Goal: Task Accomplishment & Management: Complete application form

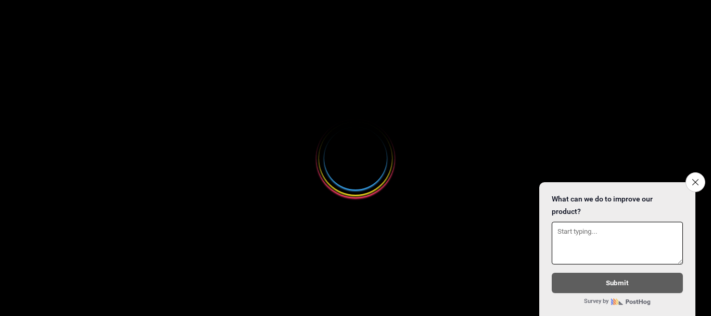
select select
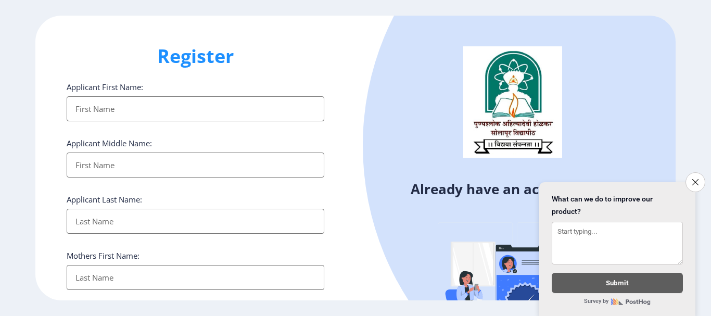
click at [99, 110] on input "Applicant First Name:" at bounding box center [196, 108] width 258 height 25
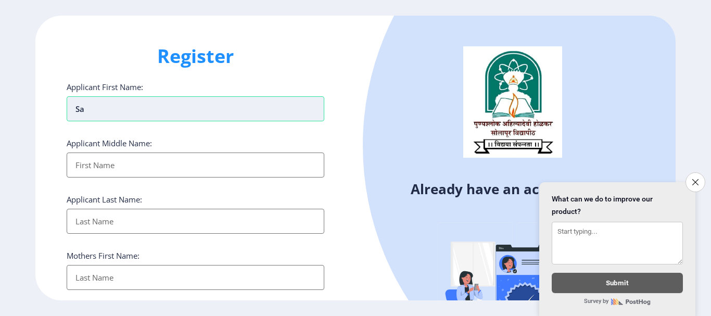
type input "S"
type input "Sandhyarani"
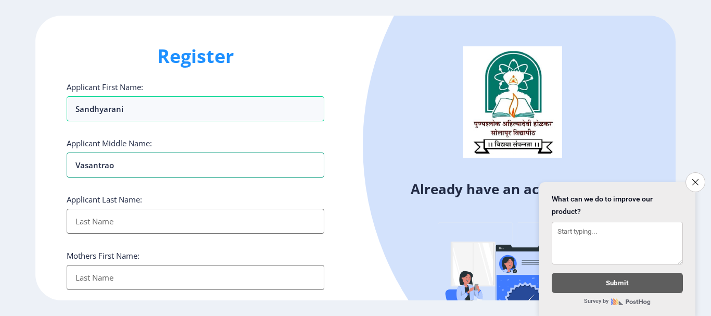
type input "Vasantrao"
click at [114, 219] on input "Applicant First Name:" at bounding box center [196, 221] width 258 height 25
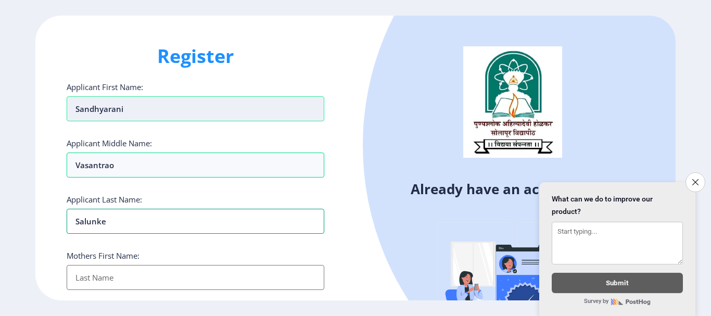
type input "Salunke"
click at [323, 116] on input "Sandhyarani" at bounding box center [196, 108] width 258 height 25
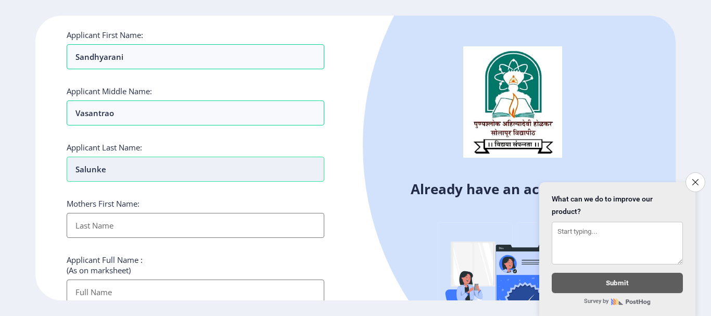
scroll to position [104, 0]
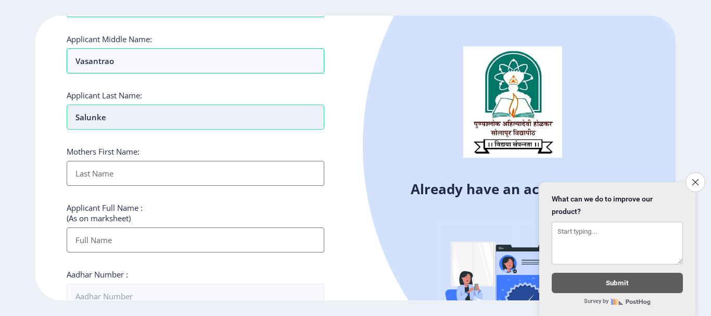
click at [113, 176] on input "Applicant First Name:" at bounding box center [196, 173] width 258 height 25
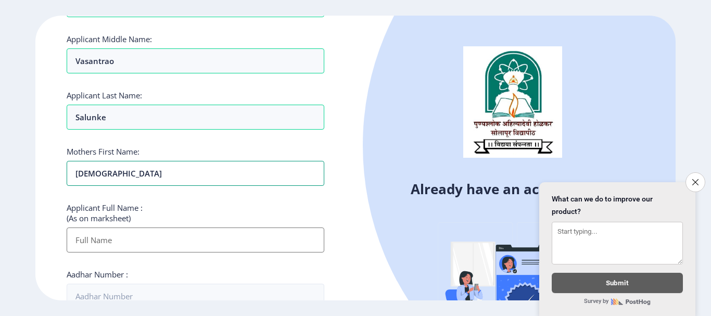
type input "[DEMOGRAPHIC_DATA]"
click at [122, 230] on input "Applicant First Name:" at bounding box center [196, 240] width 258 height 25
click at [110, 249] on input "Applicant First Name:" at bounding box center [196, 240] width 258 height 25
type input "Salunke [PERSON_NAME]"
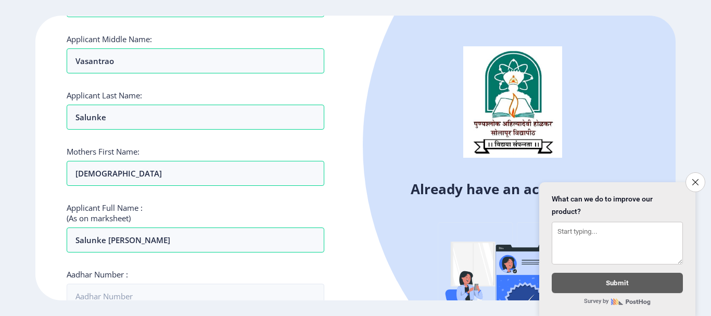
click at [295, 281] on div "Aadhar Number :" at bounding box center [196, 289] width 258 height 40
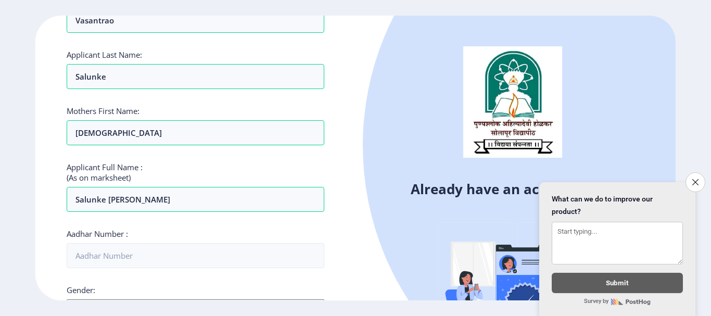
scroll to position [208, 0]
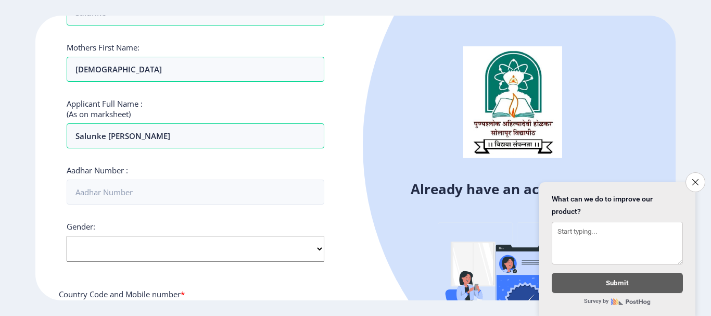
click at [133, 271] on div "Applicant First Name: Sandhyarani Applicant Middle Name: Vasantrao Applicant La…" at bounding box center [196, 186] width 258 height 627
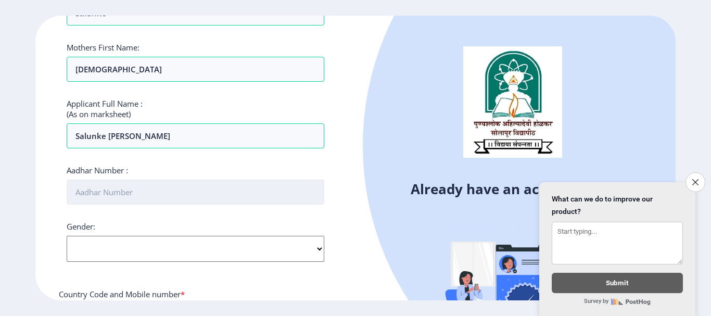
click at [122, 195] on input "Aadhar Number :" at bounding box center [196, 192] width 258 height 25
type input "775771484937"
click at [94, 251] on select "Select Gender [DEMOGRAPHIC_DATA] [DEMOGRAPHIC_DATA] Other" at bounding box center [196, 249] width 258 height 26
select select "[DEMOGRAPHIC_DATA]"
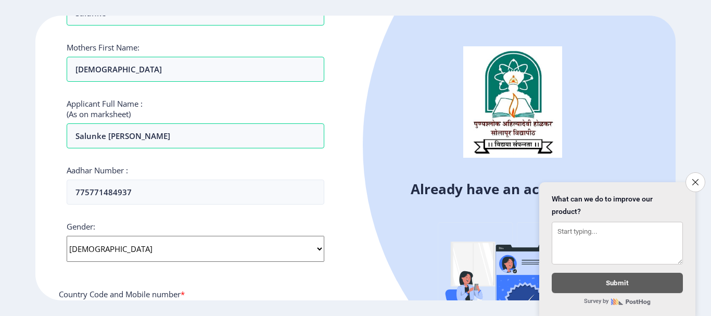
click at [67, 236] on select "Select Gender [DEMOGRAPHIC_DATA] [DEMOGRAPHIC_DATA] Other" at bounding box center [196, 249] width 258 height 26
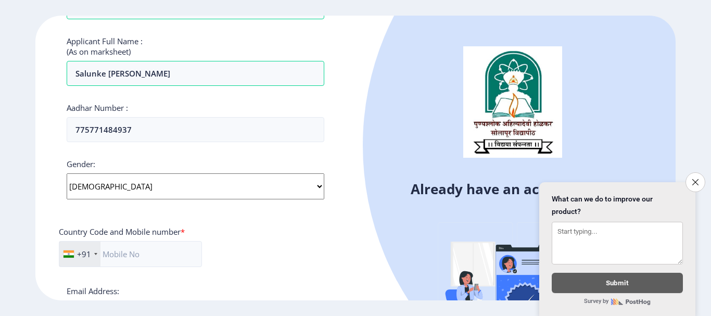
scroll to position [364, 0]
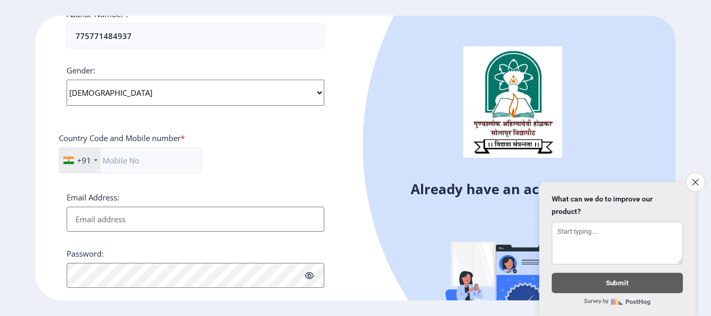
click at [133, 219] on input "Email Address:" at bounding box center [196, 219] width 258 height 25
click at [117, 160] on input "text" at bounding box center [130, 160] width 143 height 26
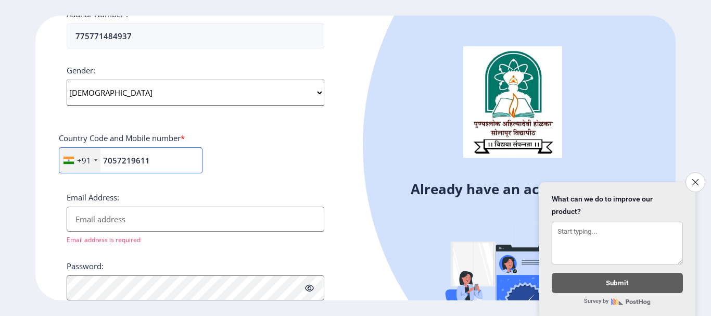
type input "7057219611"
click at [125, 222] on input "Email Address:" at bounding box center [196, 219] width 258 height 25
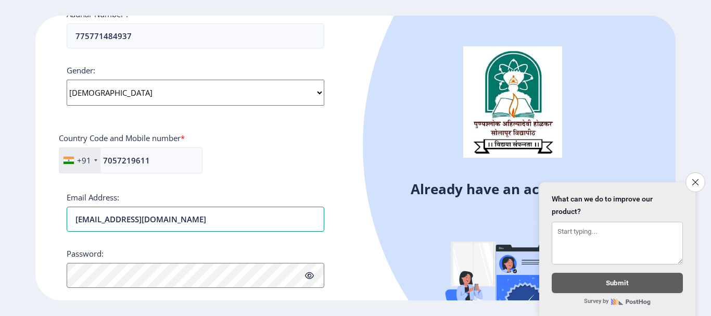
type input "[EMAIL_ADDRESS][DOMAIN_NAME]"
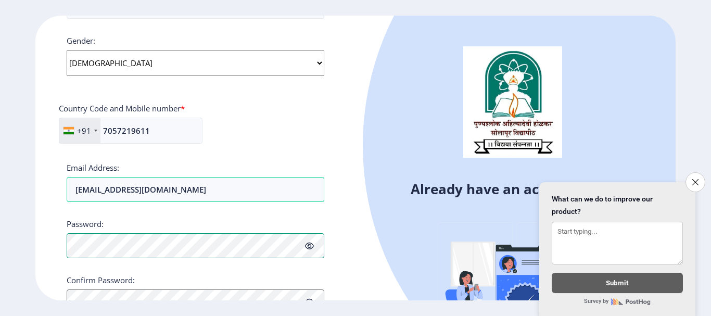
scroll to position [453, 0]
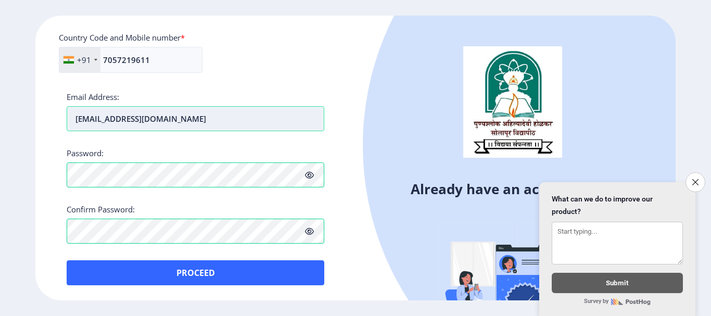
scroll to position [465, 0]
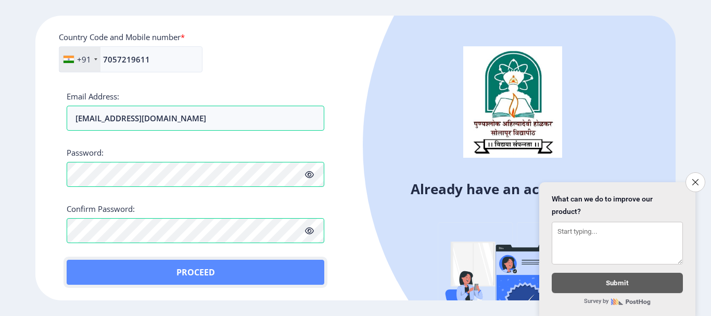
click at [208, 271] on button "Proceed" at bounding box center [196, 272] width 258 height 25
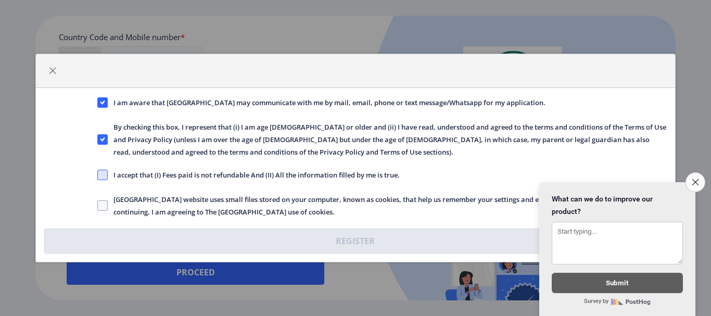
click at [102, 175] on span at bounding box center [102, 175] width 10 height 10
click at [98, 175] on input "I accept that (I) Fees paid is not refundable And (II) All the information fill…" at bounding box center [97, 175] width 1 height 1
checkbox input "true"
click at [105, 207] on span at bounding box center [102, 205] width 10 height 10
click at [98, 206] on input "[GEOGRAPHIC_DATA] website uses small files stored on your computer, known as co…" at bounding box center [97, 206] width 1 height 1
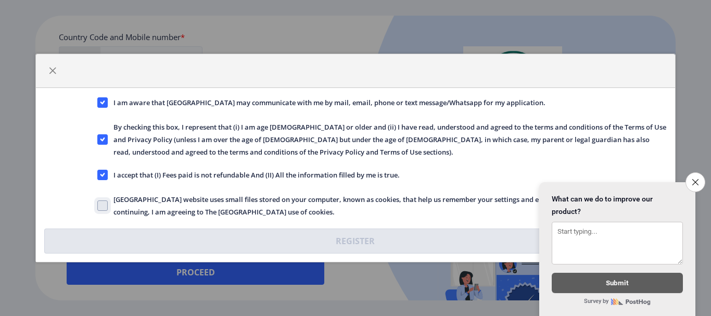
checkbox input "true"
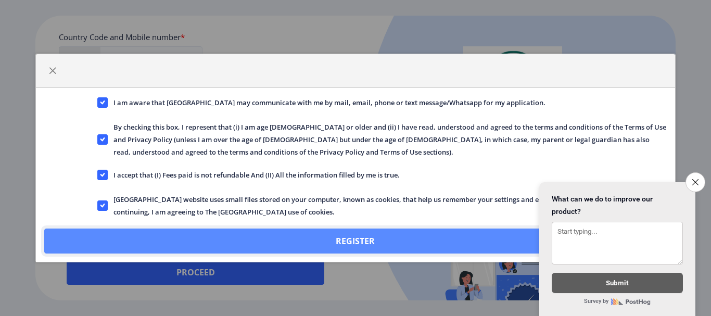
click at [388, 235] on button "Register" at bounding box center [355, 241] width 622 height 25
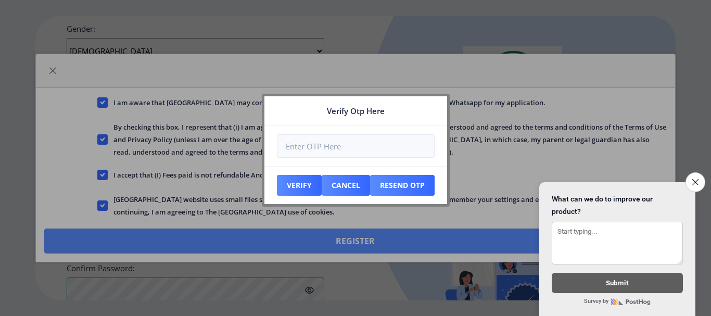
scroll to position [525, 0]
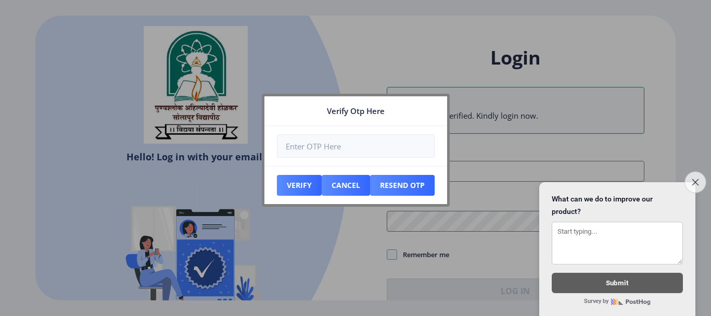
click at [695, 179] on icon "Close survey" at bounding box center [695, 182] width 7 height 7
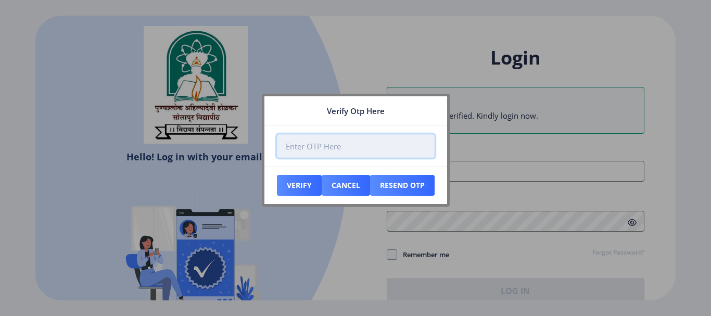
click at [319, 148] on input "number" at bounding box center [356, 145] width 158 height 23
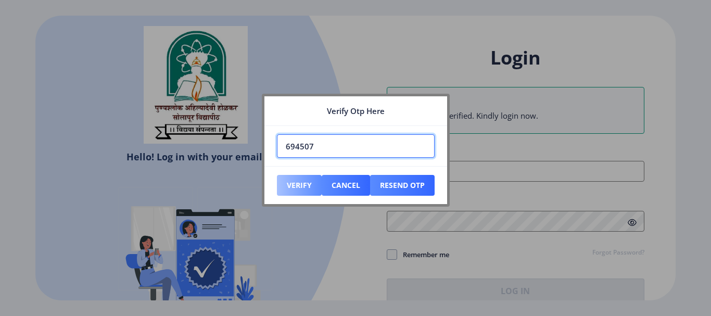
type input "694507"
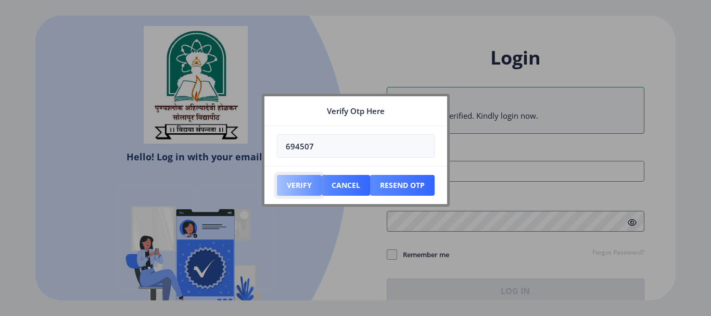
click at [304, 188] on button "Verify" at bounding box center [299, 185] width 45 height 21
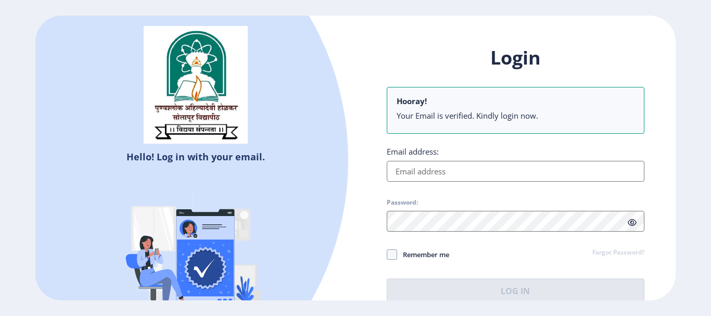
click at [414, 171] on input "Email address:" at bounding box center [516, 171] width 258 height 21
type input "[EMAIL_ADDRESS][DOMAIN_NAME]"
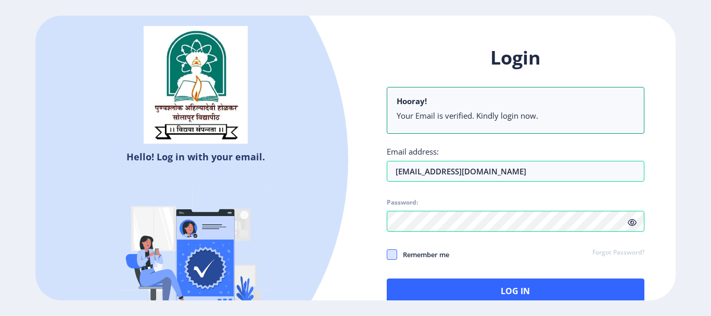
click at [392, 255] on span at bounding box center [392, 254] width 10 height 10
click at [387, 255] on input "Remember me" at bounding box center [387, 254] width 1 height 1
checkbox input "true"
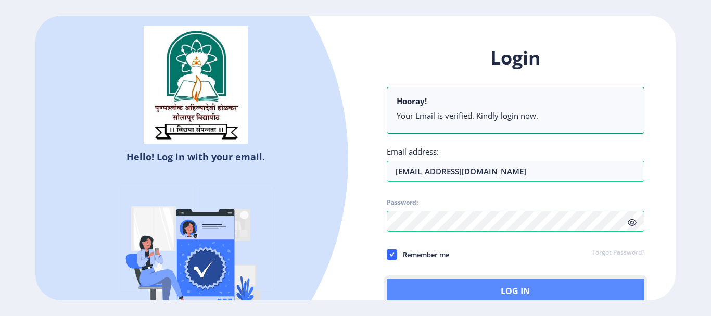
click at [463, 286] on button "Log In" at bounding box center [516, 291] width 258 height 25
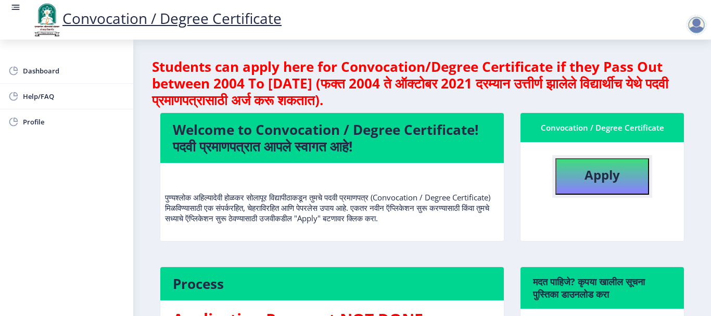
click at [593, 179] on b "Apply" at bounding box center [602, 174] width 35 height 17
select select
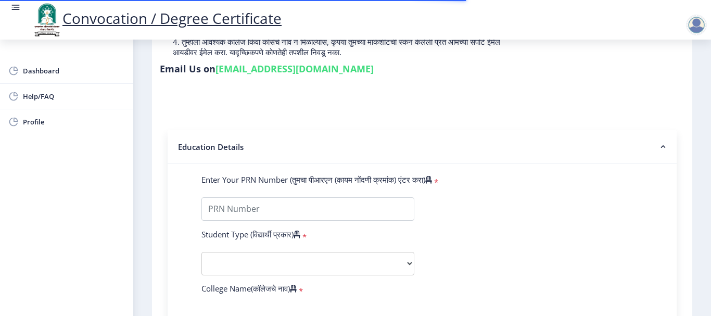
scroll to position [208, 0]
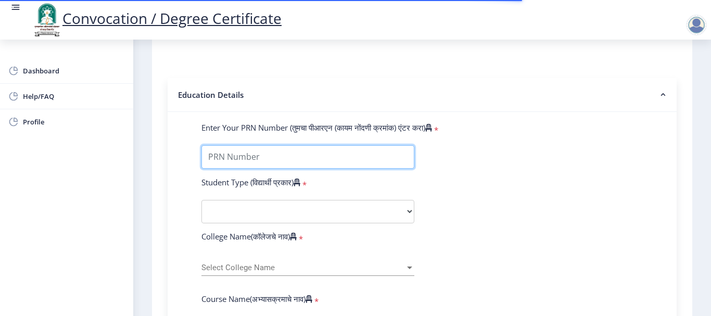
click at [242, 159] on input "Enter Your PRN Number (तुमचा पीआरएन (कायम नोंदणी क्रमांक) एंटर करा)" at bounding box center [307, 156] width 213 height 23
type input "2011032500034353"
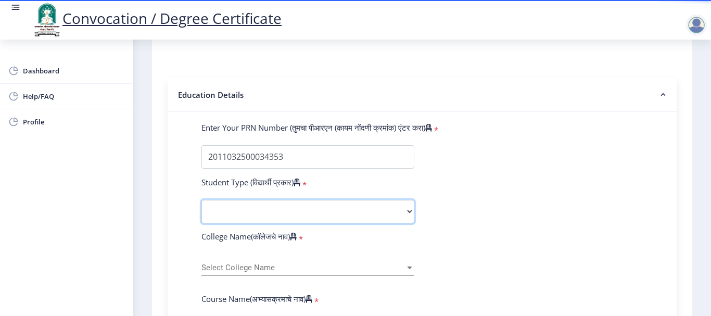
click at [271, 213] on select "Select Student Type Regular External" at bounding box center [307, 211] width 213 height 23
select select "Regular"
click at [201, 200] on select "Select Student Type Regular External" at bounding box center [307, 211] width 213 height 23
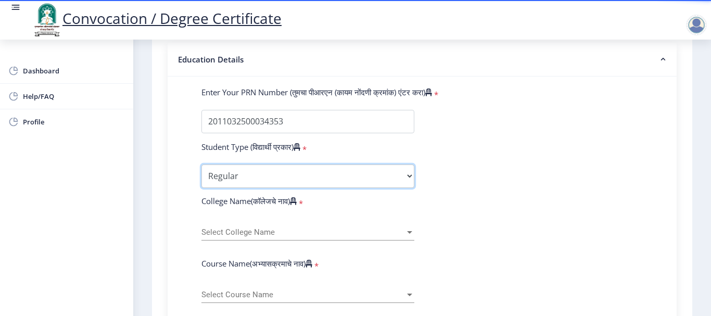
scroll to position [312, 0]
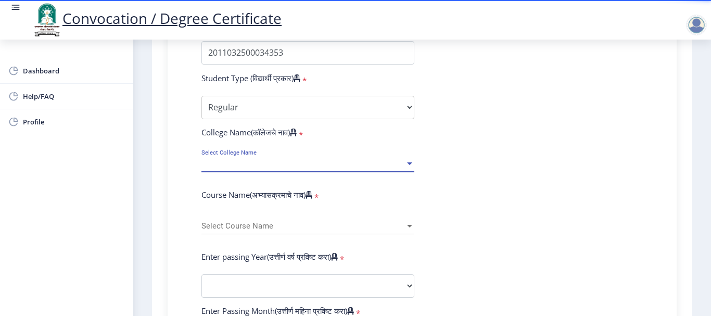
click at [282, 168] on span "Select College Name" at bounding box center [303, 163] width 204 height 9
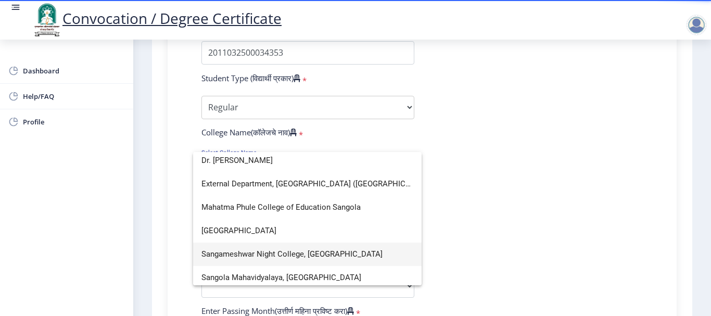
scroll to position [52, 0]
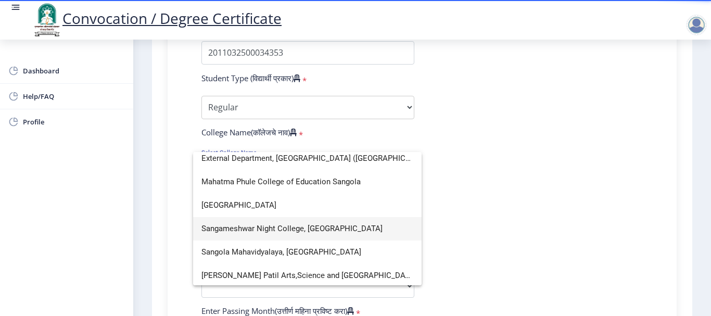
type input "san"
click at [263, 233] on span "Sangameshwar Night College, [GEOGRAPHIC_DATA]" at bounding box center [307, 228] width 212 height 23
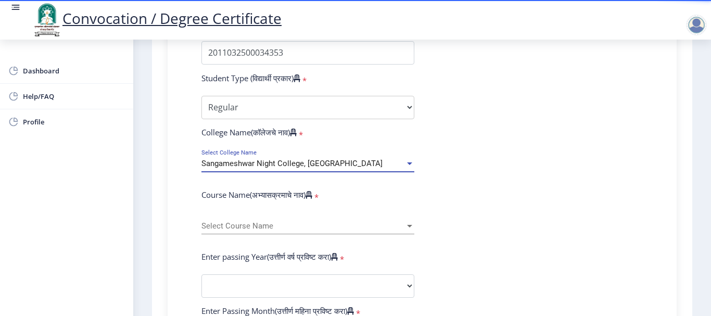
click at [301, 160] on span "Sangameshwar Night College, [GEOGRAPHIC_DATA]" at bounding box center [291, 163] width 181 height 9
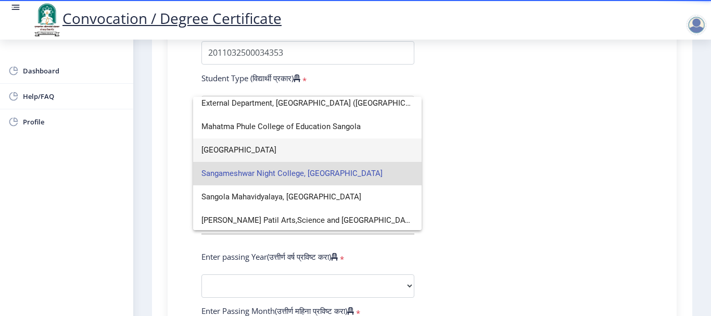
click at [258, 156] on span "[GEOGRAPHIC_DATA]" at bounding box center [307, 149] width 212 height 23
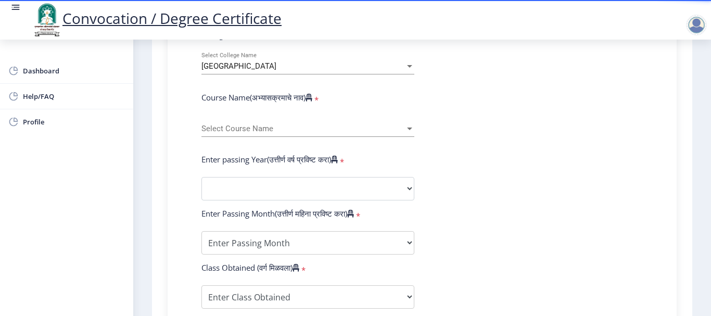
scroll to position [417, 0]
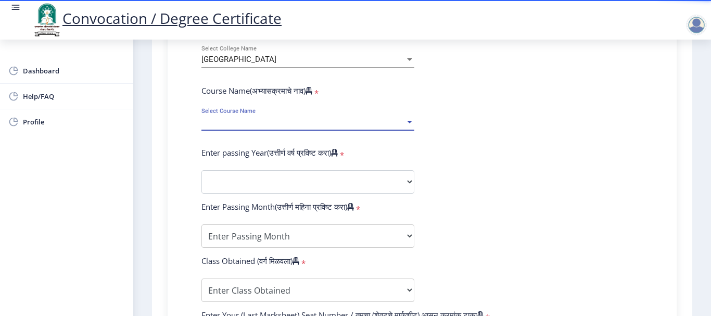
click at [279, 122] on span "Select Course Name" at bounding box center [303, 122] width 204 height 9
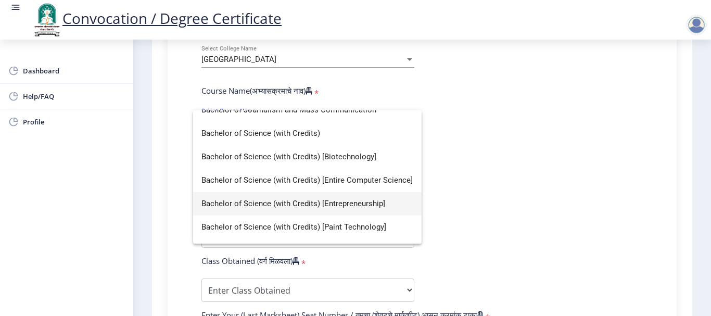
scroll to position [130, 0]
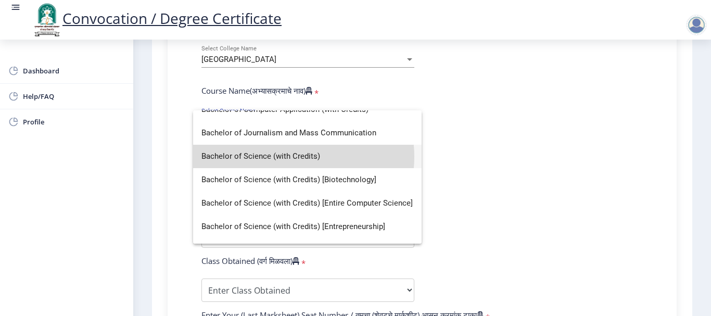
click at [294, 157] on span "Bachelor of Science (with Credits)" at bounding box center [307, 156] width 212 height 23
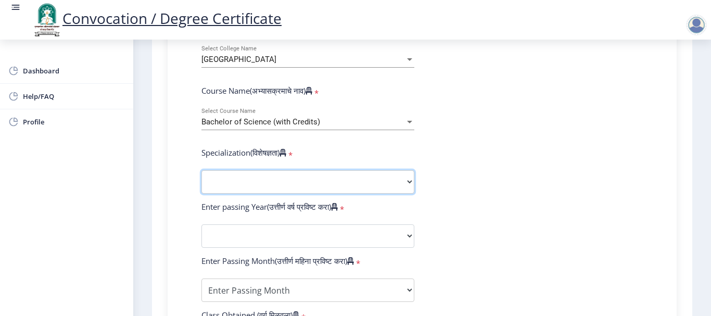
click at [327, 185] on select "Specialization Botany Chemistry Computer Science Electronics Geology Mathematic…" at bounding box center [307, 181] width 213 height 23
select select "Chemistry"
click at [201, 170] on select "Specialization Botany Chemistry Computer Science Electronics Geology Mathematic…" at bounding box center [307, 181] width 213 height 23
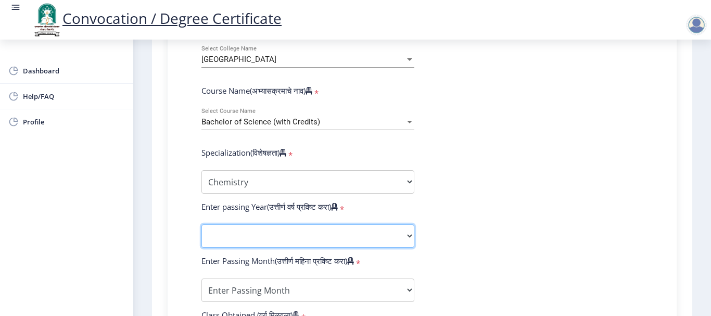
click at [328, 241] on select "2025 2024 2023 2022 2021 2020 2019 2018 2017 2016 2015 2014 2013 2012 2011 2010…" at bounding box center [307, 235] width 213 height 23
select select "2015"
click at [201, 224] on select "2025 2024 2023 2022 2021 2020 2019 2018 2017 2016 2015 2014 2013 2012 2011 2010…" at bounding box center [307, 235] width 213 height 23
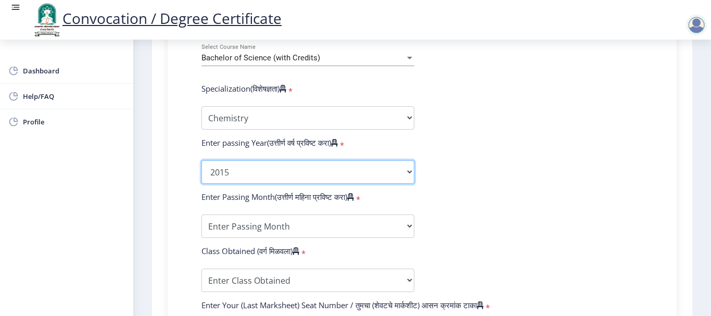
scroll to position [573, 0]
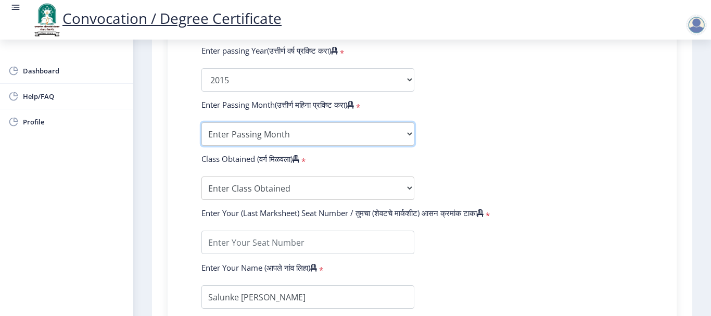
click at [332, 139] on select "Enter Passing Month March April May October November December" at bounding box center [307, 133] width 213 height 23
select select "October"
click at [201, 122] on select "Enter Passing Month March April May October November December" at bounding box center [307, 133] width 213 height 23
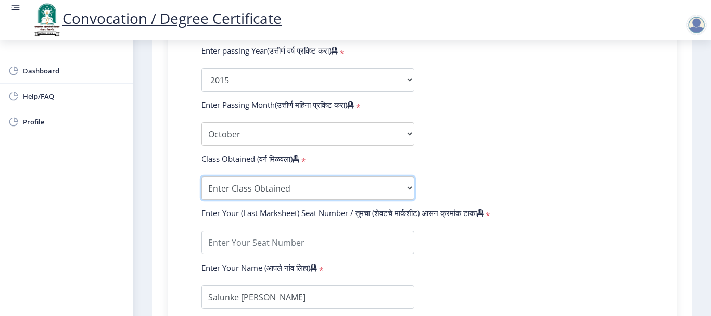
click at [326, 188] on select "Enter Class Obtained FIRST CLASS WITH DISTINCTION FIRST CLASS HIGHER SECOND CLA…" at bounding box center [307, 188] width 213 height 23
select select "FIRST CLASS"
click at [201, 177] on select "Enter Class Obtained FIRST CLASS WITH DISTINCTION FIRST CLASS HIGHER SECOND CLA…" at bounding box center [307, 188] width 213 height 23
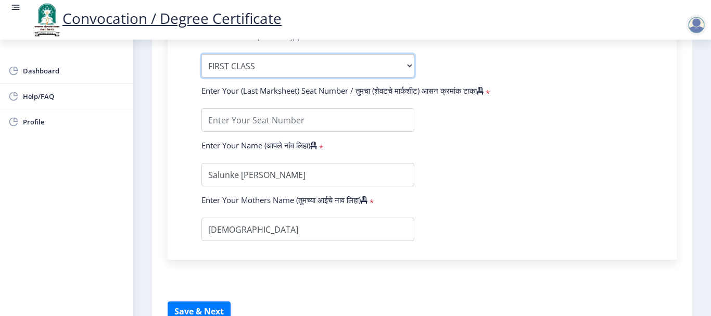
scroll to position [677, 0]
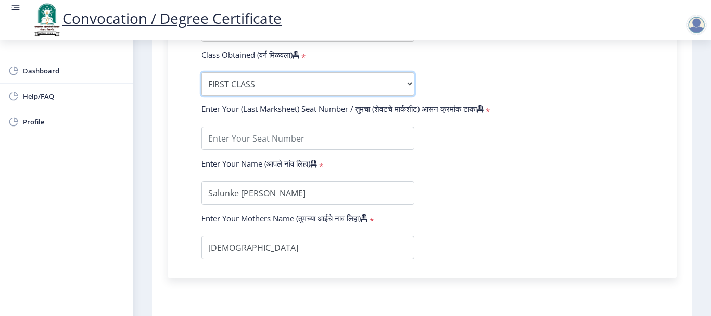
click at [271, 81] on select "Enter Class Obtained FIRST CLASS WITH DISTINCTION FIRST CLASS HIGHER SECOND CLA…" at bounding box center [307, 83] width 213 height 23
click at [201, 72] on select "Enter Class Obtained FIRST CLASS WITH DISTINCTION FIRST CLASS HIGHER SECOND CLA…" at bounding box center [307, 83] width 213 height 23
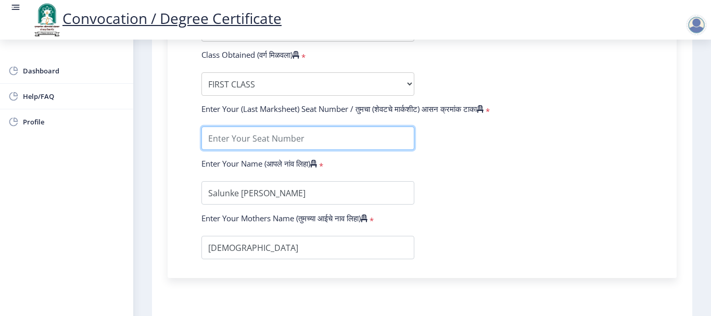
click at [269, 142] on input "textarea" at bounding box center [307, 138] width 213 height 23
type input "331653"
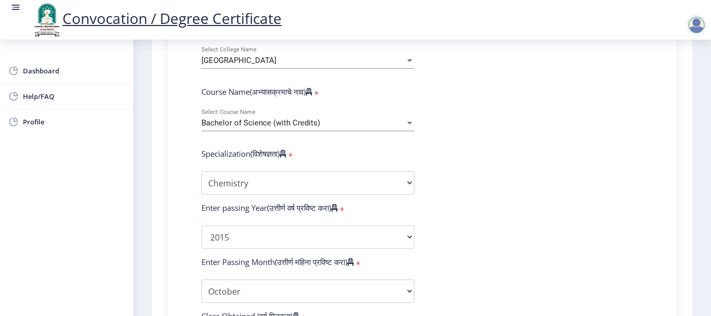
scroll to position [364, 0]
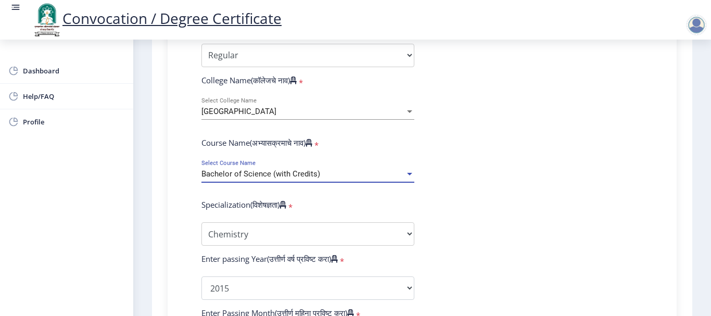
click at [381, 177] on div "Bachelor of Science (with Credits)" at bounding box center [303, 174] width 204 height 9
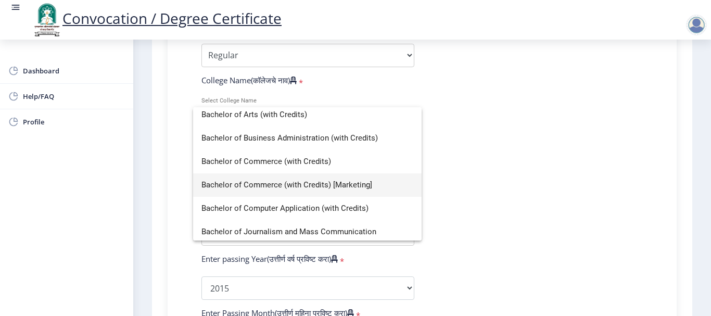
scroll to position [52, 0]
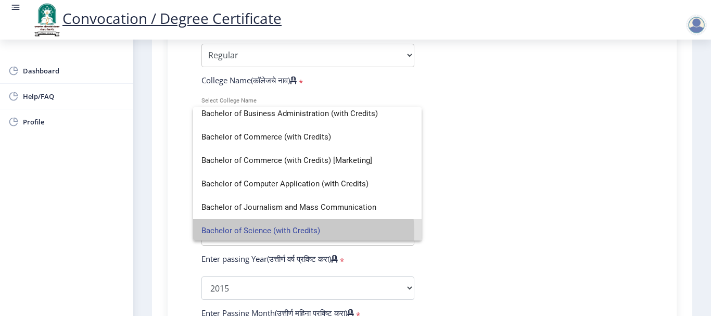
click at [294, 232] on span "Bachelor of Science (with Credits)" at bounding box center [307, 230] width 212 height 23
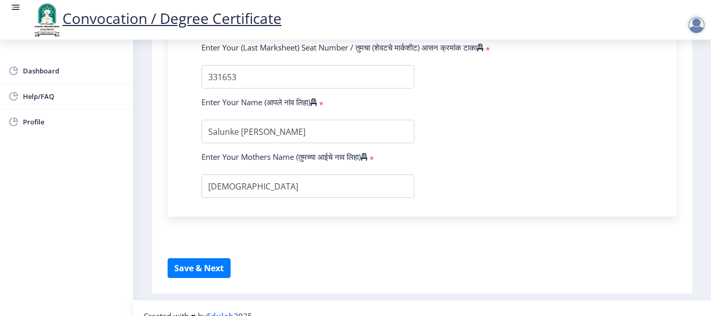
scroll to position [754, 0]
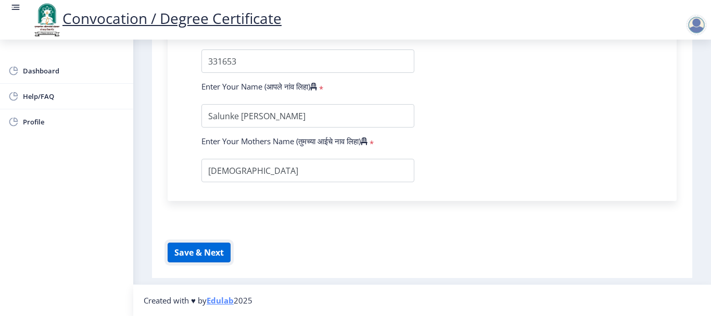
click at [220, 251] on button "Save & Next" at bounding box center [199, 253] width 63 height 20
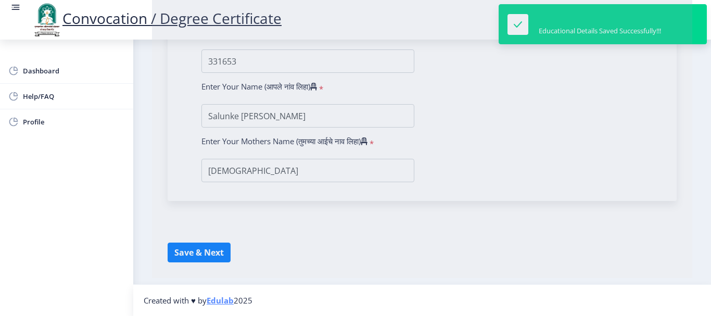
select select
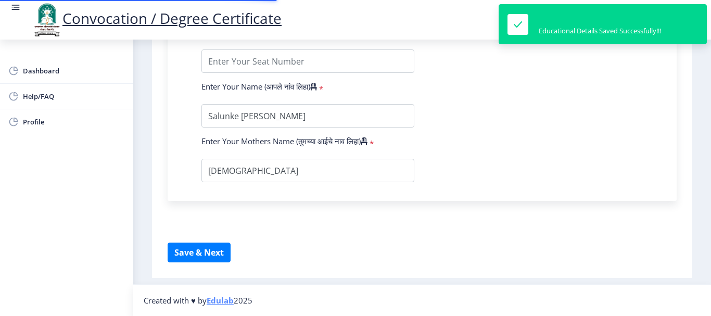
type input "2011032500034353"
select select "Regular"
select select "2015"
select select "October"
select select "FIRST CLASS"
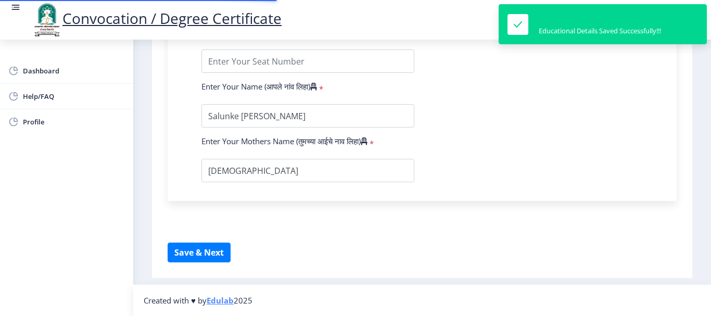
type input "331653"
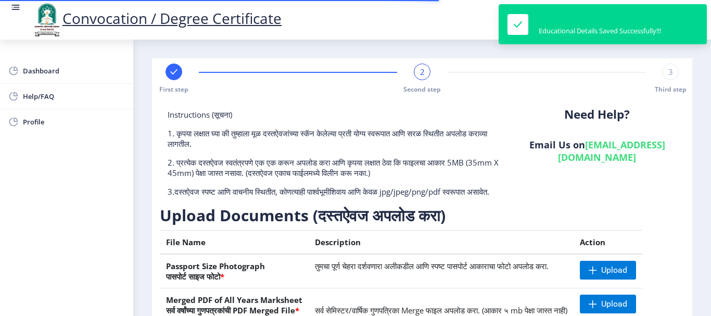
scroll to position [52, 0]
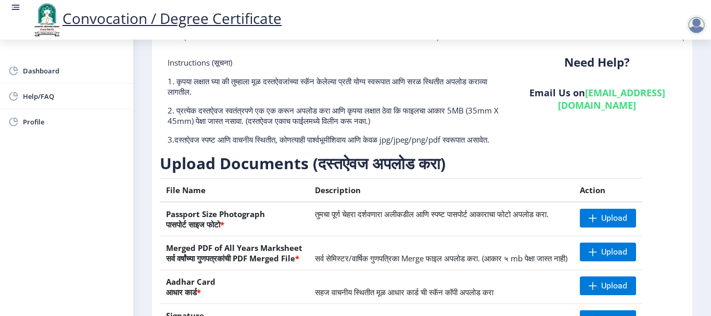
click at [692, 171] on nb-layout-column "First step 2 Second step 3 Third step Instructions (सूचना) 1. कृपया लक्षात घ्या…" at bounding box center [422, 205] width 578 height 434
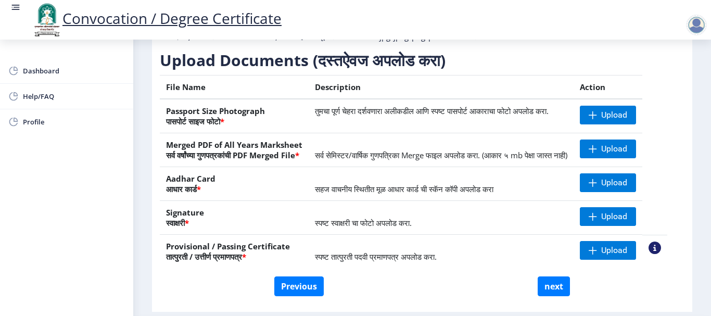
scroll to position [156, 0]
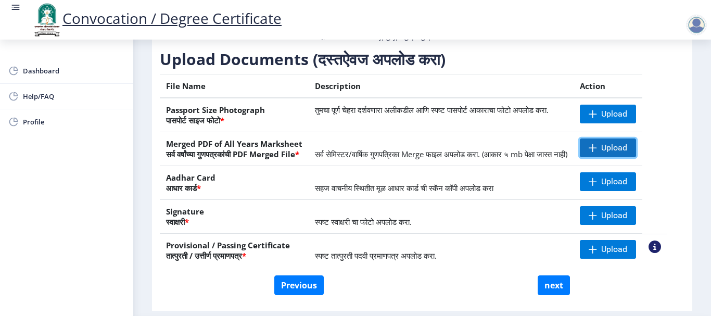
click at [627, 153] on span "Upload" at bounding box center [614, 148] width 26 height 10
click at [508, 268] on td "स्पष्ट तात्पुरती पदवी प्रमाणपत्र अपलोड करा." at bounding box center [441, 251] width 265 height 34
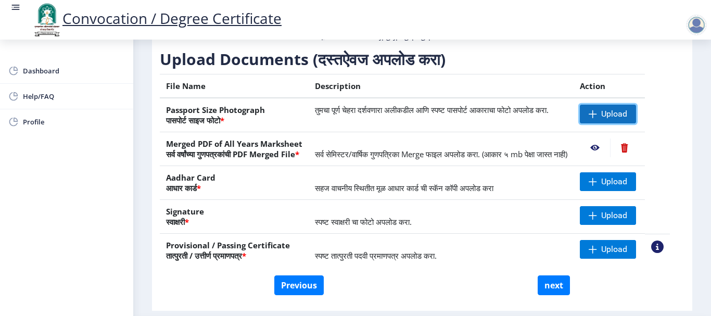
click at [614, 119] on span "Upload" at bounding box center [614, 114] width 26 height 10
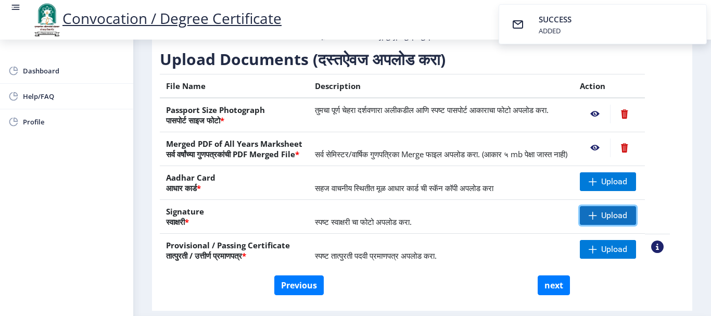
click at [613, 221] on span "Upload" at bounding box center [614, 215] width 26 height 10
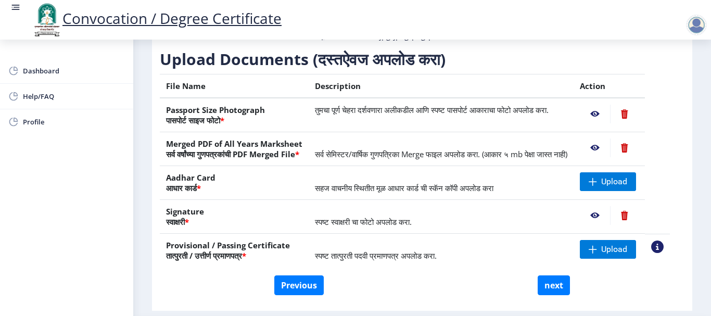
click at [496, 268] on td "स्पष्ट तात्पुरती पदवी प्रमाणपत्र अपलोड करा." at bounding box center [441, 251] width 265 height 34
click at [618, 187] on span "Upload" at bounding box center [614, 182] width 26 height 10
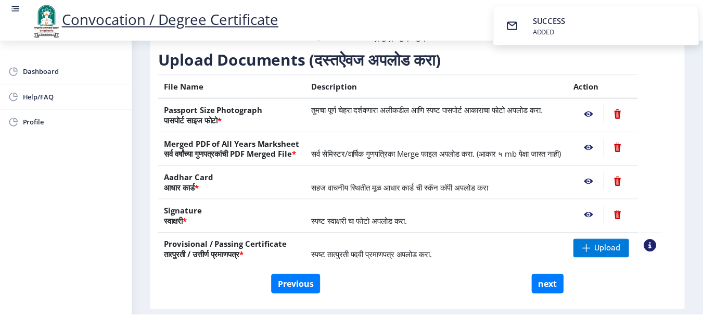
scroll to position [210, 0]
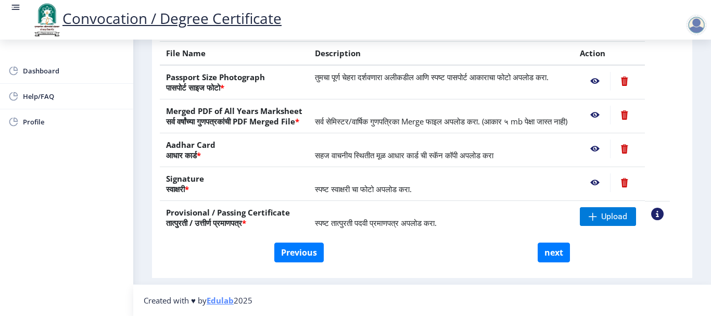
click at [494, 262] on div "Instructions (सूचना) 1. कृपया लक्षात घ्या की तुम्हाला मूळ दस्तऐवजांच्या स्कॅन क…" at bounding box center [422, 91] width 530 height 363
click at [627, 211] on span "Upload" at bounding box center [614, 216] width 26 height 10
click at [699, 76] on nb-layout-column "First step 2 Second step 3 Third step Instructions (सूचना) 1. कृपया लक्षात घ्या…" at bounding box center [422, 68] width 578 height 434
click at [606, 72] on nb-action at bounding box center [595, 81] width 30 height 19
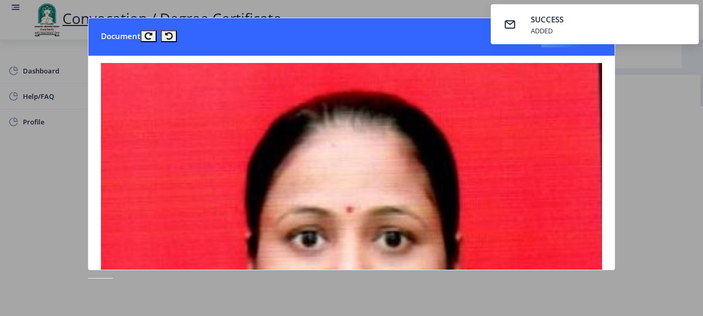
scroll to position [0, 0]
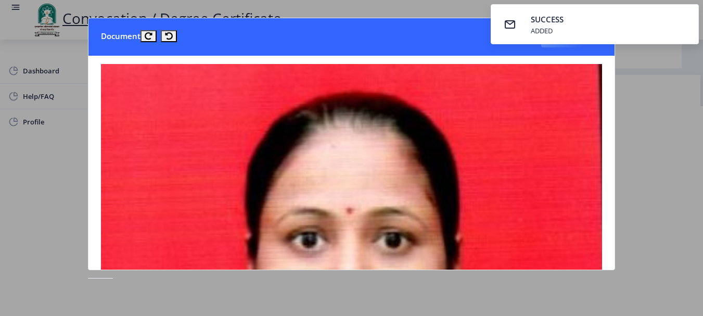
click at [647, 96] on div at bounding box center [351, 158] width 703 height 316
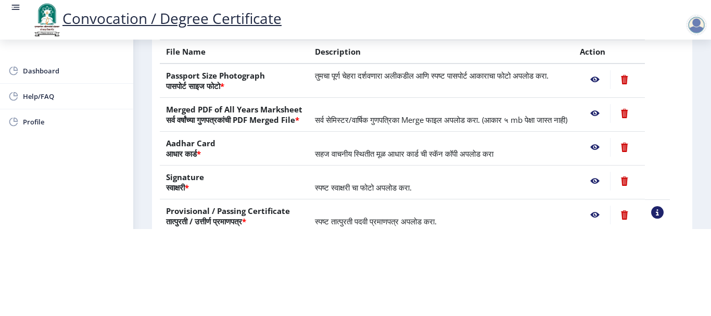
scroll to position [104, 0]
click at [610, 104] on nb-action at bounding box center [595, 113] width 30 height 19
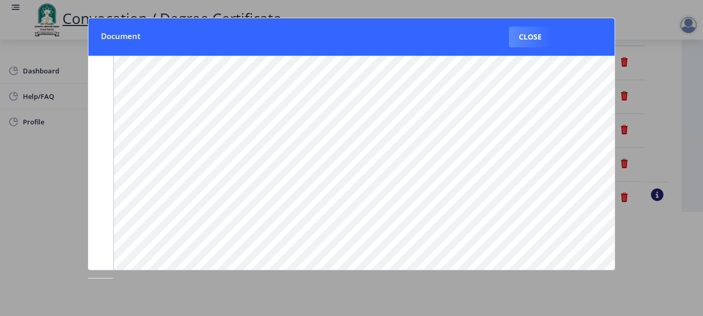
scroll to position [171, 0]
click at [528, 39] on button "Close" at bounding box center [530, 37] width 43 height 21
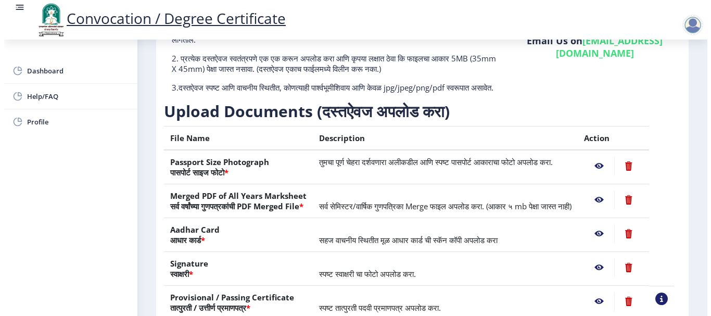
scroll to position [104, 0]
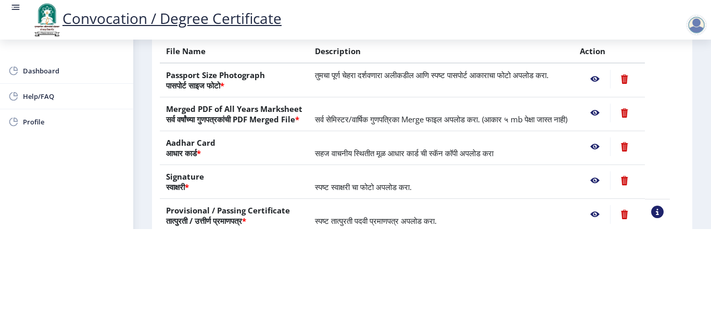
click at [610, 149] on nb-action at bounding box center [595, 146] width 30 height 19
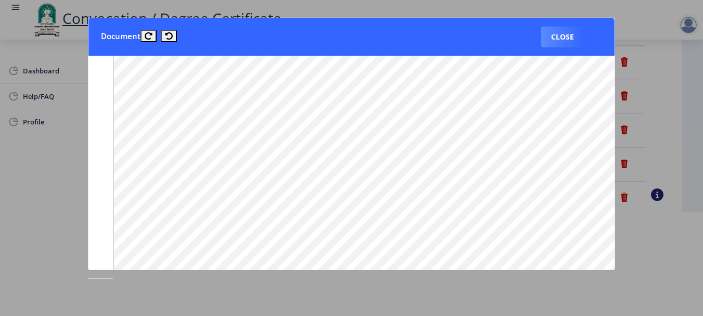
scroll to position [729, 0]
click at [572, 41] on button "Close" at bounding box center [562, 37] width 43 height 21
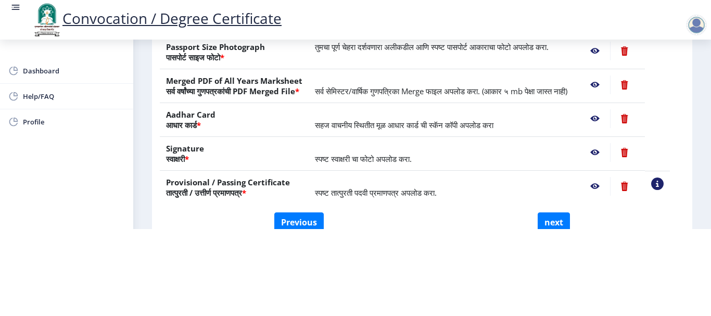
scroll to position [156, 0]
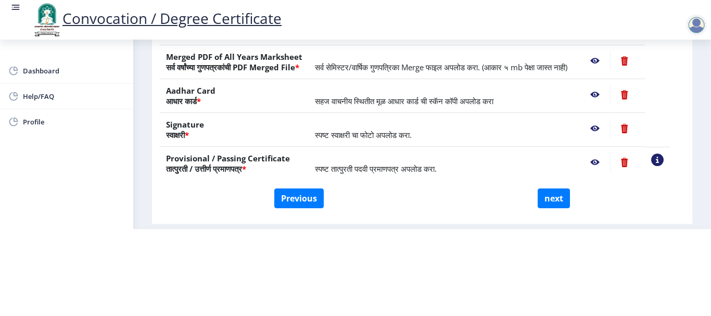
click at [610, 130] on nb-action at bounding box center [595, 128] width 30 height 19
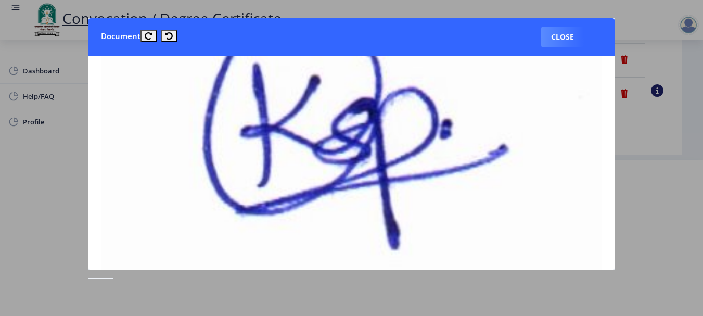
scroll to position [104, 0]
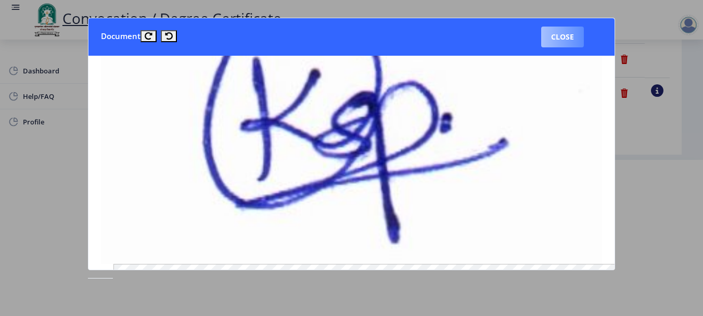
click at [566, 42] on button "Close" at bounding box center [562, 37] width 43 height 21
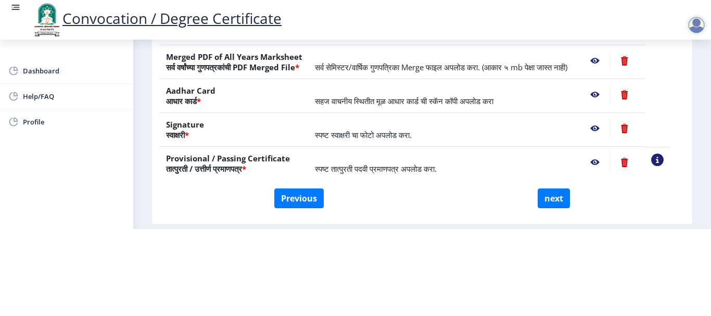
scroll to position [208, 0]
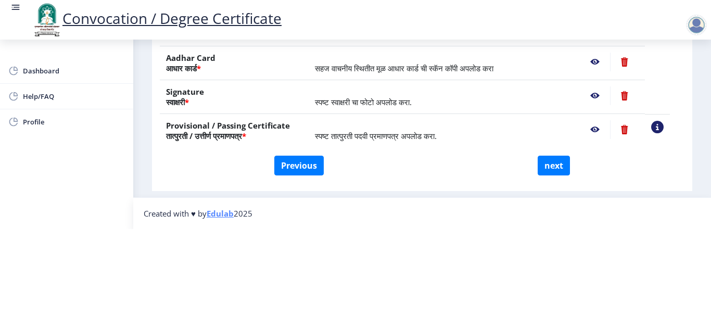
click at [609, 120] on nb-action at bounding box center [595, 129] width 30 height 19
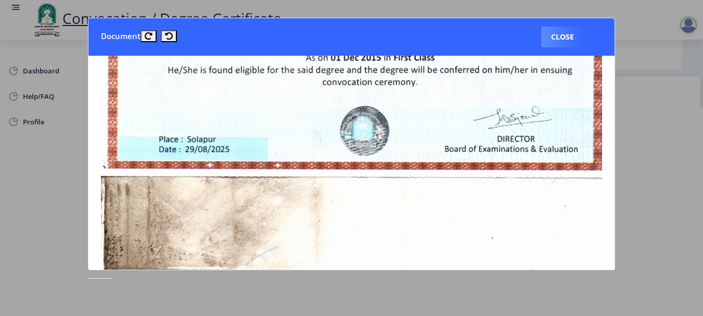
scroll to position [260, 0]
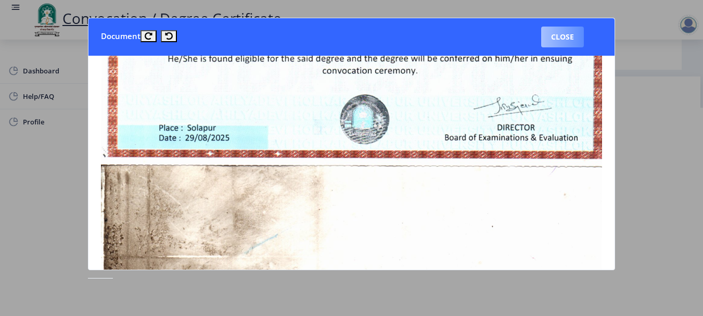
click at [563, 37] on button "Close" at bounding box center [562, 37] width 43 height 21
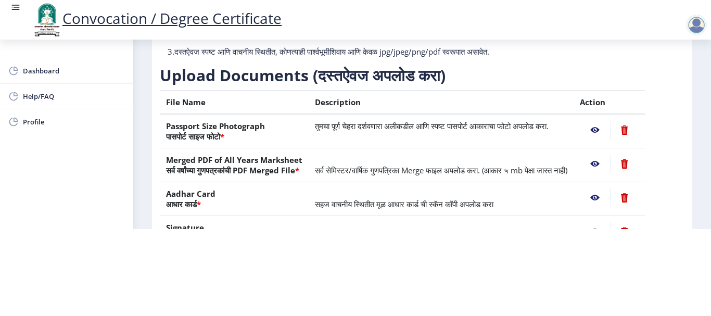
scroll to position [208, 0]
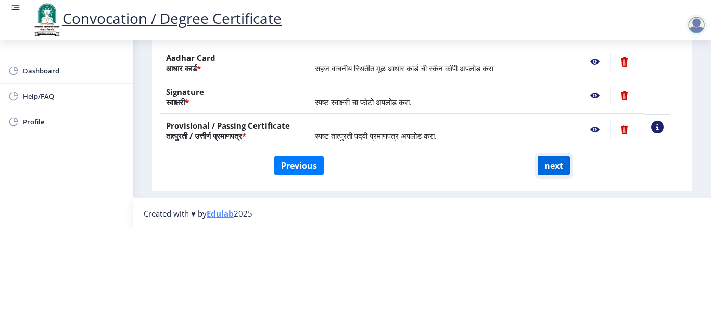
click at [557, 156] on button "next" at bounding box center [554, 166] width 32 height 20
select select
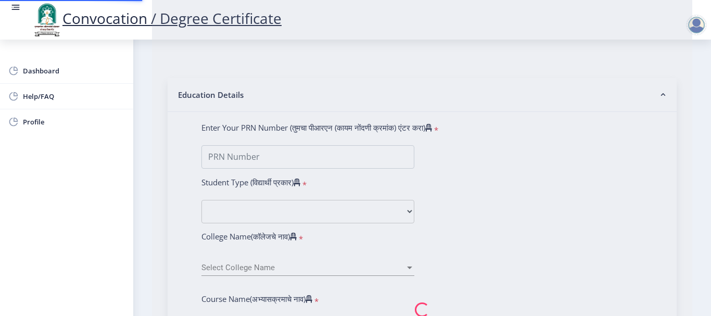
scroll to position [0, 0]
select select
type input "Salunke [PERSON_NAME]"
type input "[DEMOGRAPHIC_DATA]"
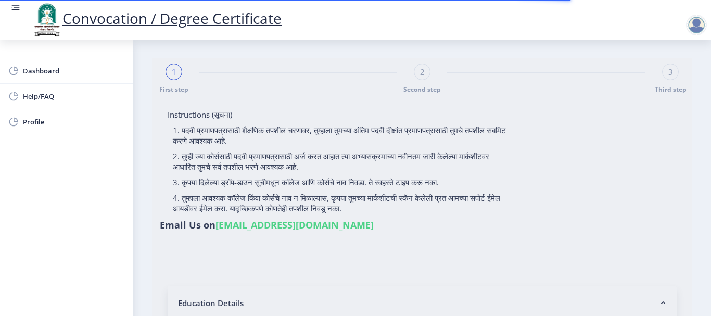
type input "2011032500034353"
select select "Regular"
select select "2015"
select select "October"
select select "FIRST CLASS"
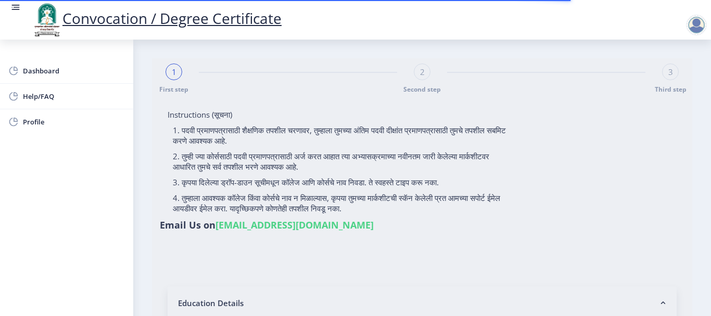
type input "331653"
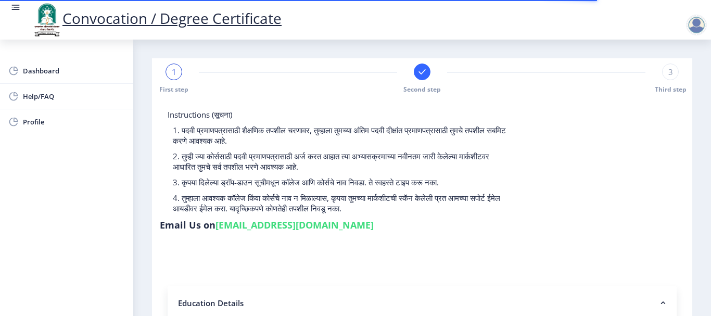
select select
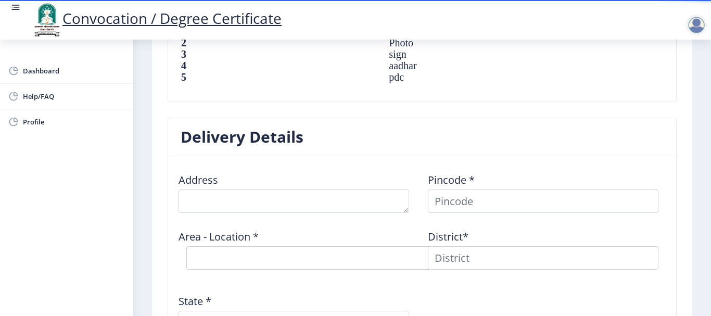
scroll to position [751, 0]
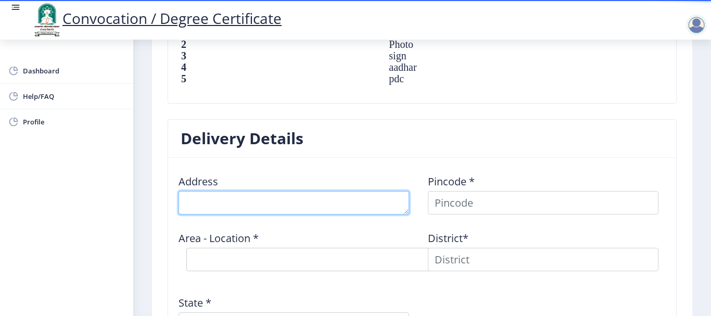
click at [230, 204] on textarea at bounding box center [294, 202] width 231 height 23
type textarea "[STREET_ADDRESS]"
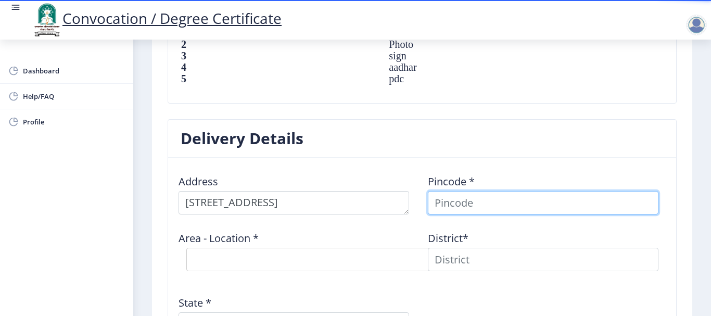
click at [444, 205] on input at bounding box center [543, 202] width 231 height 23
type input "413624"
select select
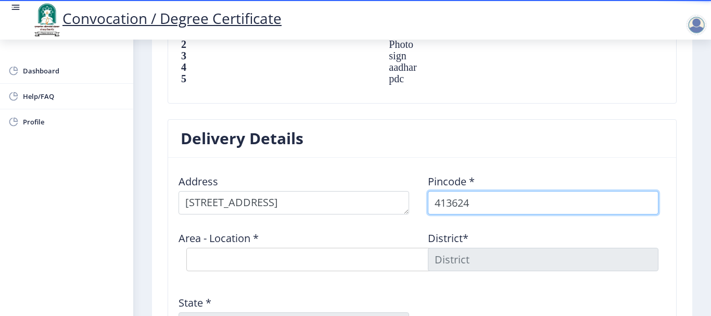
type input "413624"
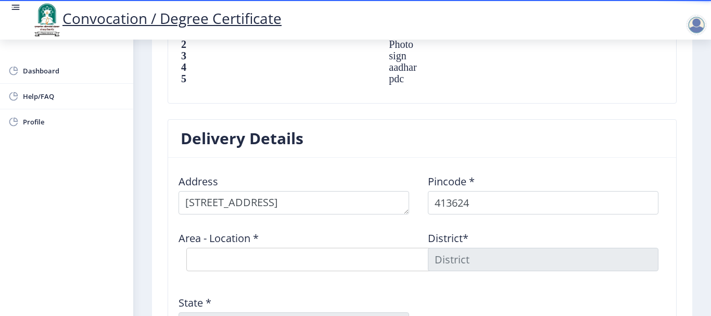
click at [377, 275] on div "Area - Location * Select Area Location [GEOGRAPHIC_DATA] [GEOGRAPHIC_DATA] B.O …" at bounding box center [297, 251] width 249 height 56
click at [306, 267] on select "Select Area Location [GEOGRAPHIC_DATA][PERSON_NAME] Masla Khurd B.O Sawargaon K…" at bounding box center [342, 259] width 312 height 23
select select "1: Object"
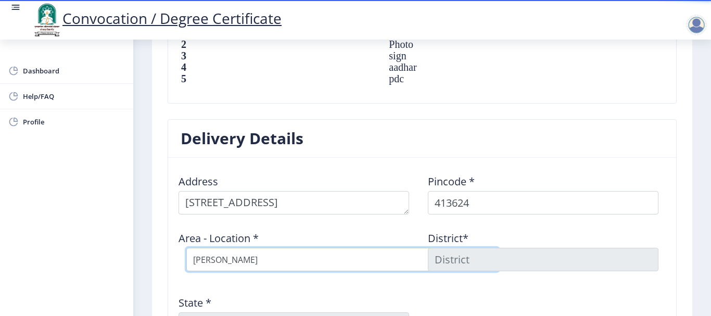
click at [186, 248] on select "Select Area Location [GEOGRAPHIC_DATA][PERSON_NAME] Masla Khurd B.O Sawargaon K…" at bounding box center [342, 259] width 312 height 23
type input "[GEOGRAPHIC_DATA]"
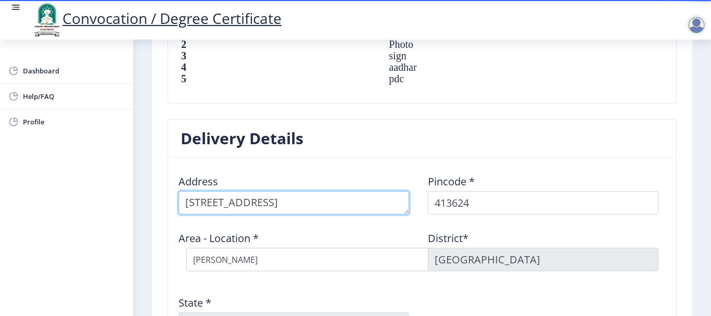
click at [294, 202] on textarea at bounding box center [294, 202] width 231 height 23
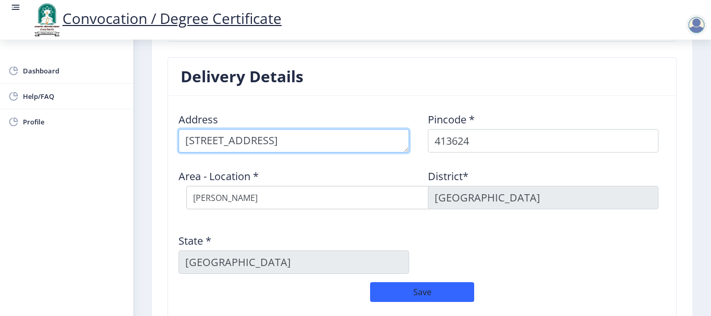
scroll to position [803, 0]
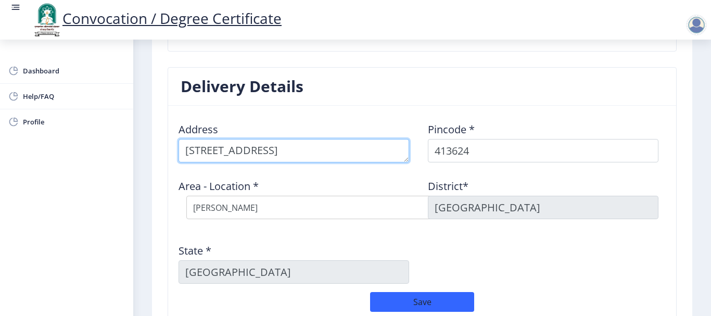
type textarea "[STREET_ADDRESS]"
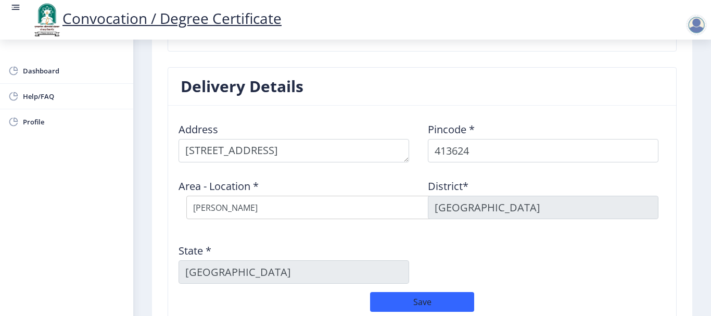
click at [361, 187] on div "Area - Location * Select Area Location [GEOGRAPHIC_DATA] [GEOGRAPHIC_DATA] B.O …" at bounding box center [297, 199] width 249 height 56
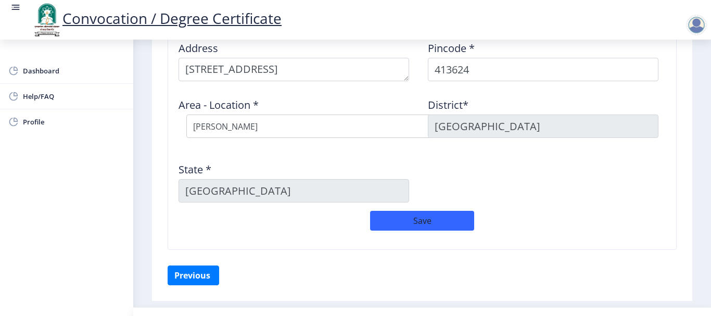
scroll to position [908, 0]
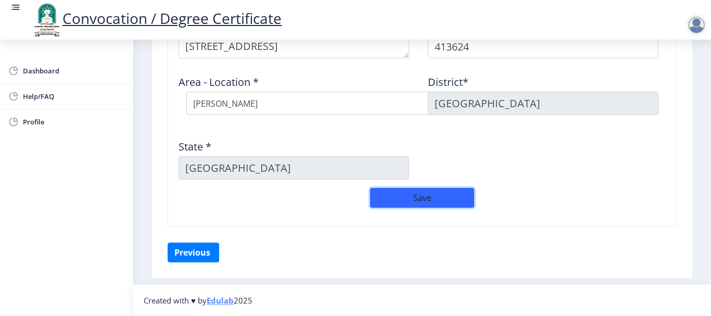
click at [411, 196] on button "Save" at bounding box center [422, 198] width 104 height 20
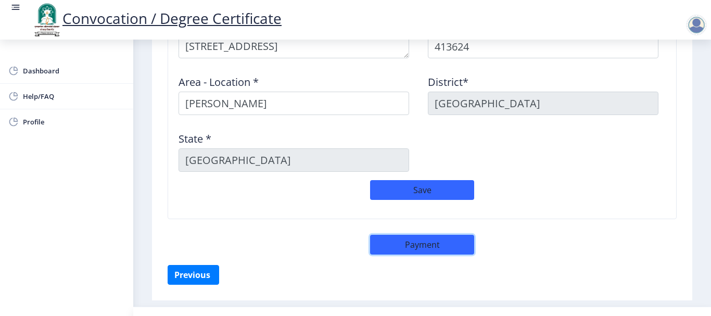
click at [438, 245] on button "Payment" at bounding box center [422, 245] width 104 height 20
select select "sealed"
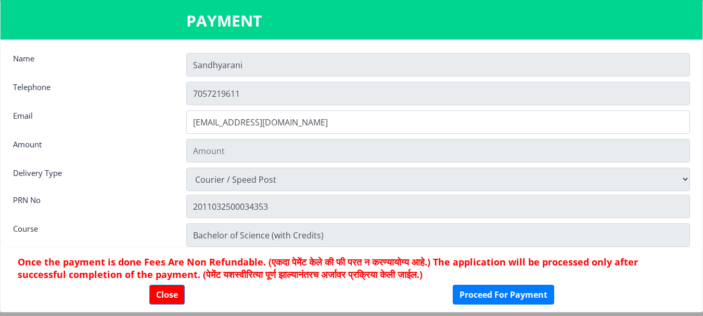
type input "1885"
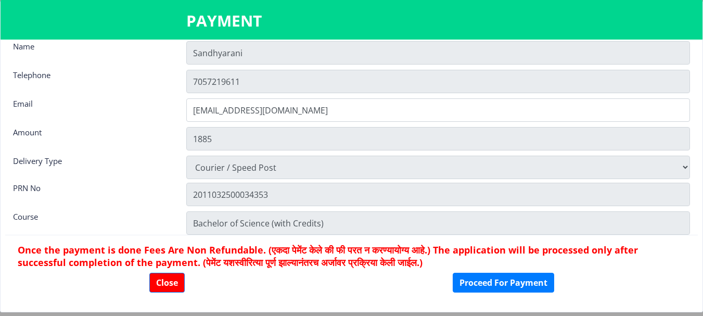
scroll to position [15, 0]
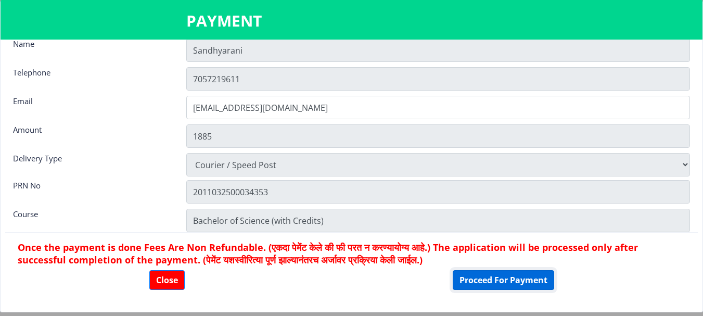
click at [503, 276] on button "Proceed For Payment" at bounding box center [504, 280] width 102 height 20
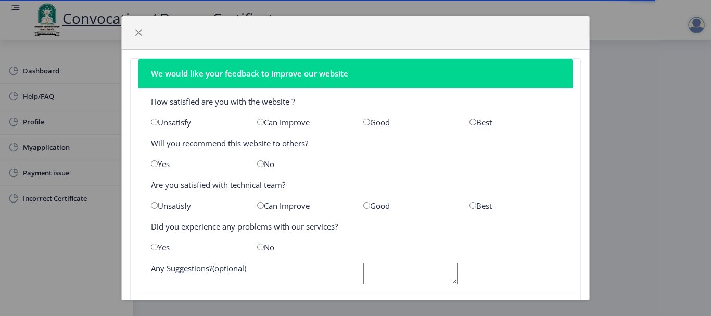
click at [367, 120] on div "Good" at bounding box center [409, 122] width 106 height 10
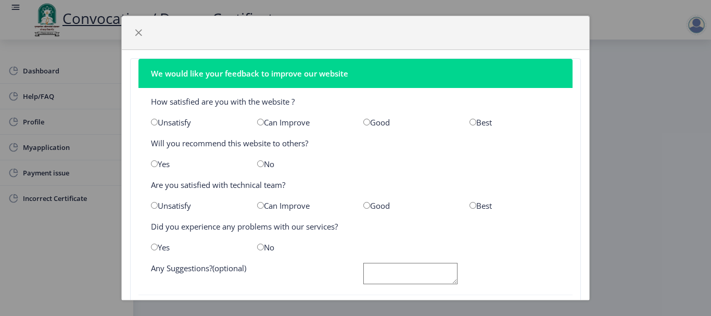
click at [366, 123] on input "radio" at bounding box center [366, 122] width 7 height 7
radio input "true"
click at [157, 166] on input "radio" at bounding box center [154, 163] width 7 height 7
radio input "true"
click at [367, 204] on div "Good" at bounding box center [409, 205] width 106 height 10
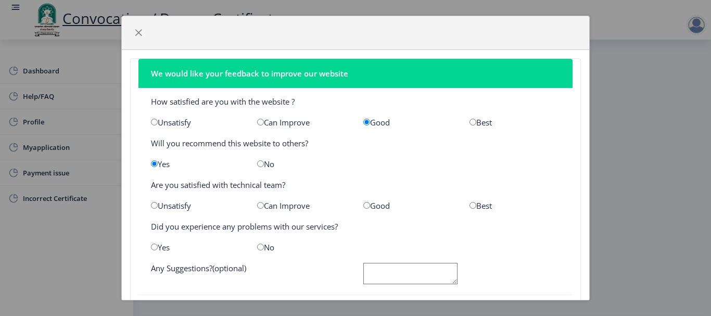
click at [364, 206] on input "radio" at bounding box center [366, 205] width 7 height 7
radio input "true"
click at [158, 248] on div "Yes" at bounding box center [196, 247] width 106 height 10
click at [153, 248] on input "radio" at bounding box center [154, 247] width 7 height 7
radio input "true"
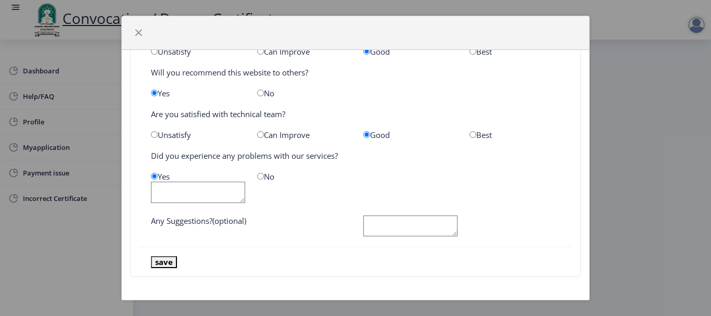
scroll to position [72, 0]
click at [258, 173] on input "radio" at bounding box center [260, 175] width 7 height 7
radio input "true"
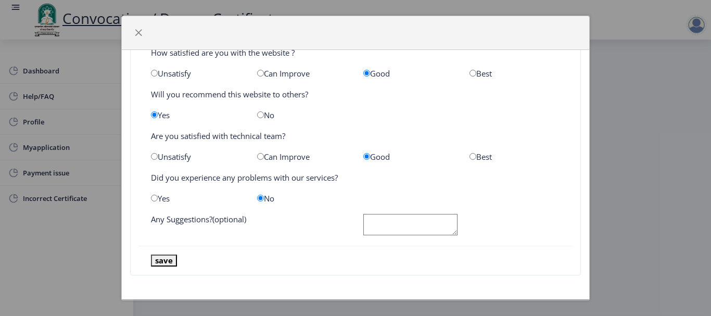
scroll to position [49, 0]
click at [378, 222] on textarea at bounding box center [410, 224] width 94 height 21
type textarea "no"
click at [160, 264] on button "save" at bounding box center [164, 261] width 26 height 12
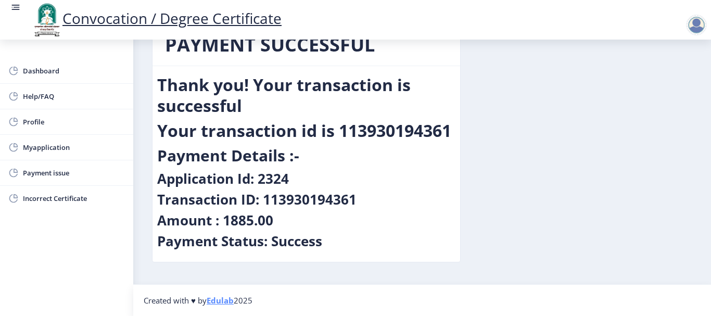
scroll to position [35, 0]
click at [44, 173] on span "Payment issue" at bounding box center [74, 173] width 102 height 12
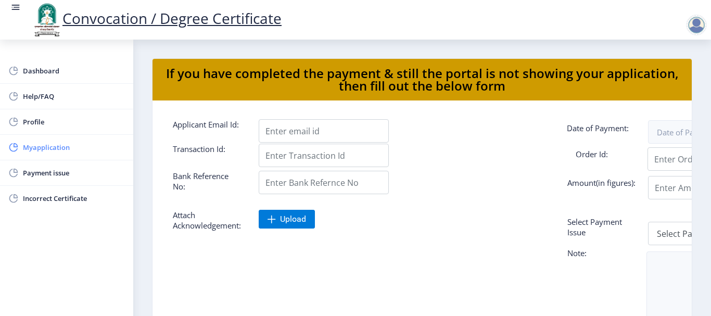
click at [46, 151] on span "Myapplication" at bounding box center [74, 147] width 102 height 12
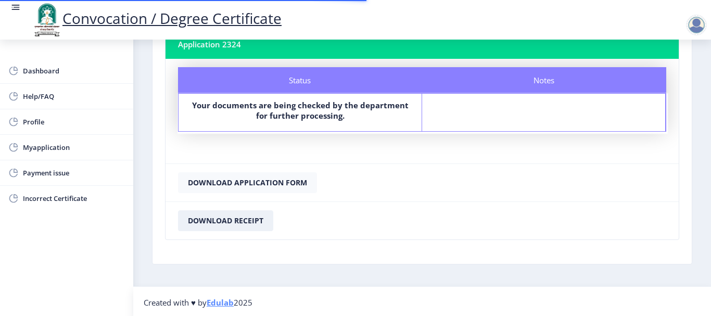
scroll to position [78, 0]
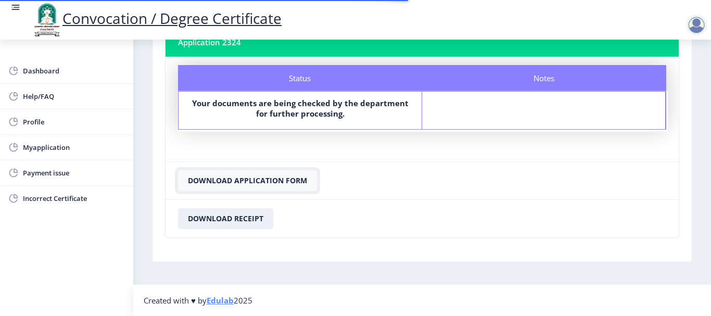
click at [255, 180] on button "Download Application Form" at bounding box center [247, 180] width 139 height 21
click at [211, 218] on button "Download Receipt" at bounding box center [225, 218] width 95 height 21
